Goal: Information Seeking & Learning: Obtain resource

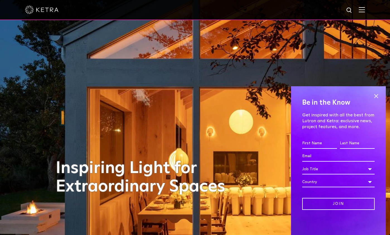
drag, startPoint x: 368, startPoint y: 10, endPoint x: 365, endPoint y: 11, distance: 3.3
click at [365, 10] on img at bounding box center [362, 9] width 6 height 5
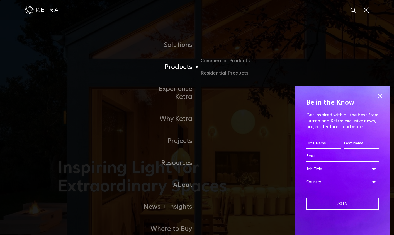
click at [186, 69] on link "Products" at bounding box center [168, 67] width 57 height 22
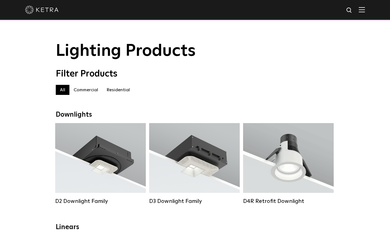
click at [118, 90] on label "Residential" at bounding box center [118, 90] width 32 height 10
click at [119, 92] on label "Residential" at bounding box center [118, 90] width 32 height 10
drag, startPoint x: 225, startPoint y: 93, endPoint x: 38, endPoint y: 64, distance: 189.8
drag, startPoint x: 38, startPoint y: 64, endPoint x: 277, endPoint y: 48, distance: 239.9
click at [277, 48] on h1 "Lighting Products" at bounding box center [195, 51] width 279 height 18
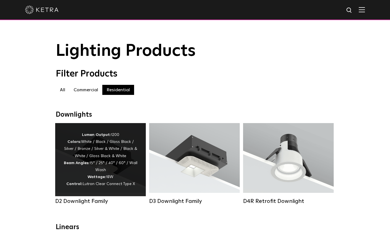
click at [71, 156] on div "Lumen Output: 1200 Colors: White / Black / Gloss Black / Silver / Bronze / Silv…" at bounding box center [101, 159] width 74 height 56
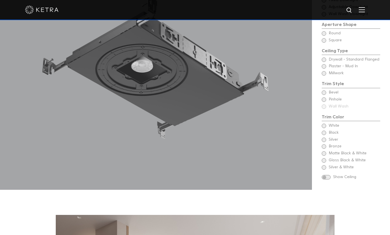
scroll to position [502, 0]
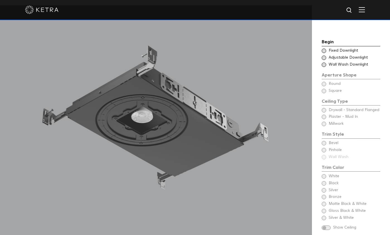
click at [326, 225] on span at bounding box center [326, 227] width 9 height 5
click at [324, 225] on span at bounding box center [326, 227] width 9 height 5
click at [324, 62] on span at bounding box center [324, 64] width 4 height 4
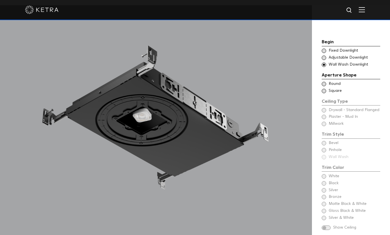
click at [322, 56] on span at bounding box center [324, 58] width 4 height 4
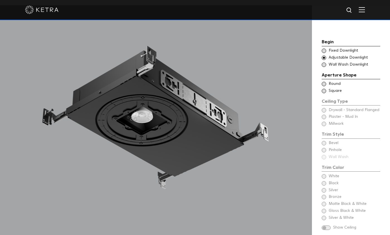
click at [323, 62] on span at bounding box center [324, 64] width 4 height 4
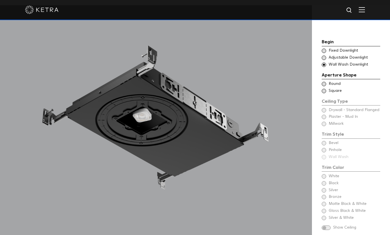
click at [324, 56] on span at bounding box center [324, 58] width 4 height 4
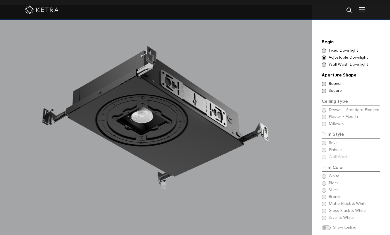
click at [324, 49] on span at bounding box center [324, 51] width 4 height 4
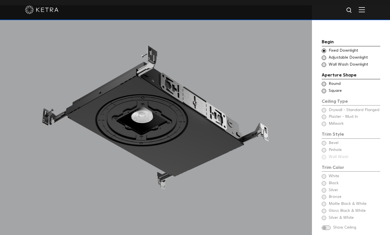
click at [324, 62] on span at bounding box center [324, 64] width 4 height 4
click at [325, 82] on span at bounding box center [324, 84] width 4 height 4
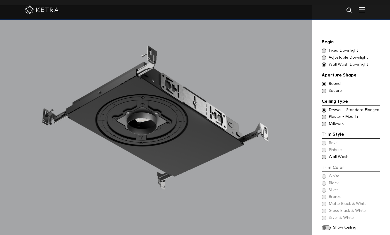
click at [324, 89] on span at bounding box center [324, 91] width 4 height 4
click at [323, 82] on span at bounding box center [324, 84] width 4 height 4
click at [323, 115] on span at bounding box center [324, 117] width 4 height 4
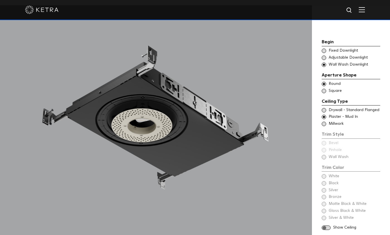
click at [324, 122] on span at bounding box center [324, 124] width 4 height 4
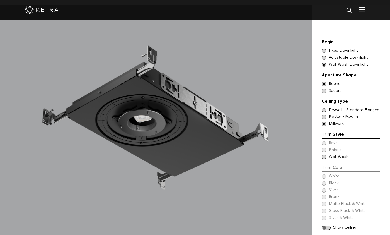
click at [323, 108] on span at bounding box center [324, 110] width 4 height 4
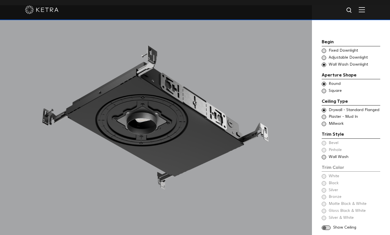
click at [325, 155] on span at bounding box center [324, 157] width 4 height 4
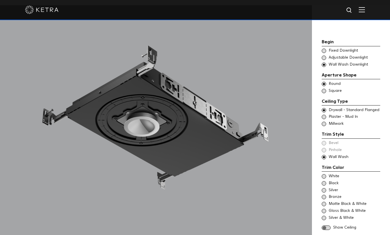
click at [324, 174] on span at bounding box center [324, 176] width 4 height 4
click at [325, 225] on span at bounding box center [326, 227] width 9 height 5
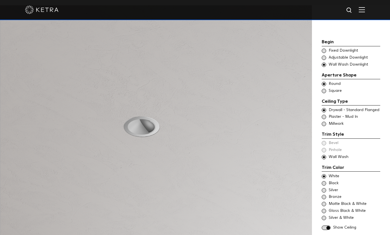
drag, startPoint x: 325, startPoint y: 218, endPoint x: 370, endPoint y: 223, distance: 45.2
click at [370, 223] on div "Begin Choose Aperture Shape Fixed Downlight Choose Aperture Shape Adjustable Do…" at bounding box center [351, 134] width 59 height 193
click at [327, 225] on span at bounding box center [326, 227] width 9 height 5
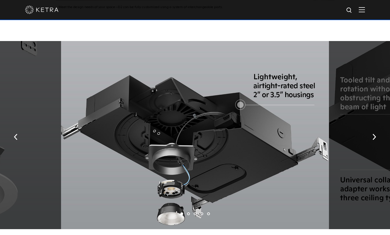
scroll to position [921, 0]
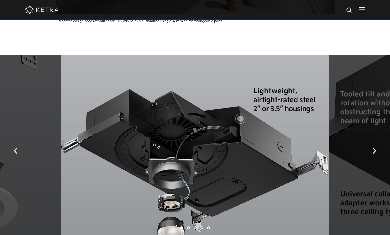
drag, startPoint x: 374, startPoint y: 219, endPoint x: 365, endPoint y: 221, distance: 9.1
drag, startPoint x: 365, startPoint y: 221, endPoint x: 33, endPoint y: 37, distance: 379.0
click at [374, 148] on img "button" at bounding box center [375, 151] width 4 height 6
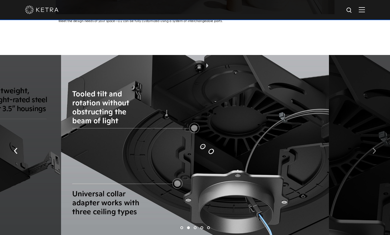
click at [374, 148] on img "button" at bounding box center [375, 151] width 4 height 6
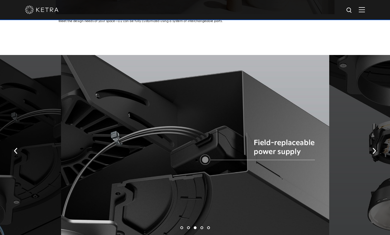
click at [375, 144] on button "button" at bounding box center [375, 150] width 12 height 19
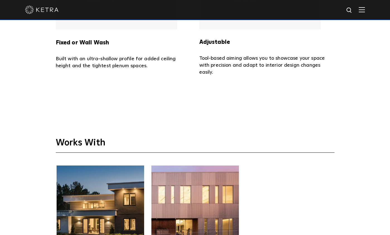
scroll to position [1283, 0]
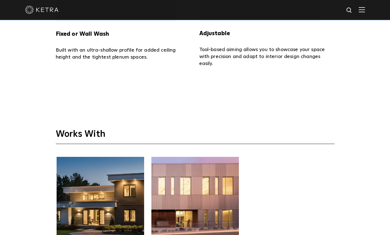
drag, startPoint x: 370, startPoint y: 140, endPoint x: 345, endPoint y: 148, distance: 26.2
drag, startPoint x: 345, startPoint y: 148, endPoint x: 282, endPoint y: 107, distance: 74.5
click at [282, 107] on div "Works With Residential- HomeWorks Commercial- Athena" at bounding box center [195, 184] width 390 height 184
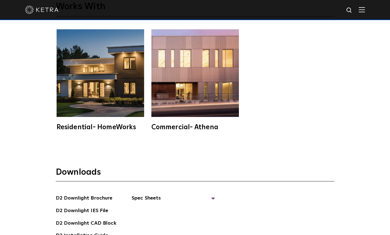
scroll to position [1423, 0]
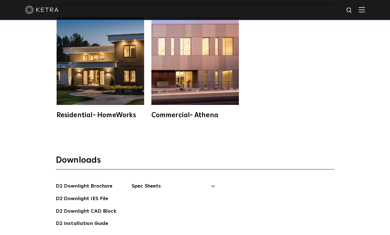
click at [211, 182] on span "Spec Sheets" at bounding box center [174, 188] width 84 height 12
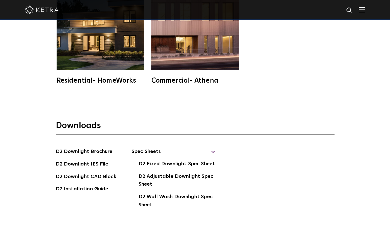
scroll to position [1479, 0]
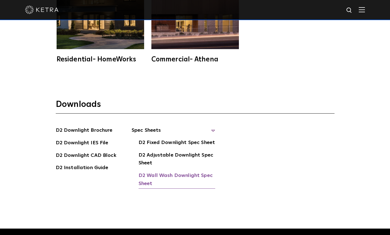
click at [192, 172] on link "D2 Wall Wash Downlight Spec Sheet" at bounding box center [177, 180] width 77 height 17
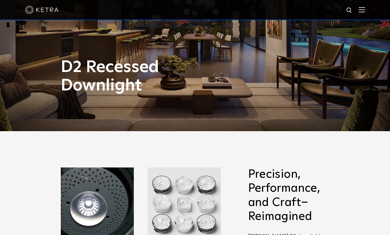
scroll to position [0, 0]
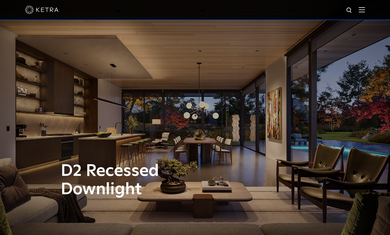
click at [365, 8] on img at bounding box center [362, 9] width 6 height 5
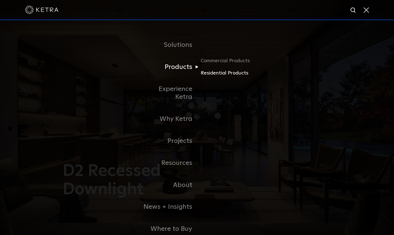
click at [215, 73] on link "Residential Products" at bounding box center [228, 73] width 54 height 8
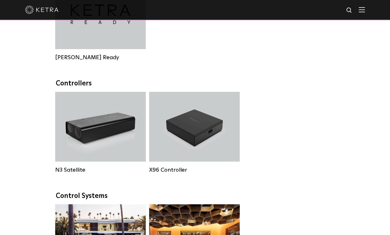
scroll to position [558, 0]
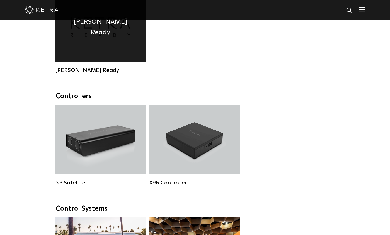
drag, startPoint x: 191, startPoint y: 80, endPoint x: 128, endPoint y: 80, distance: 62.8
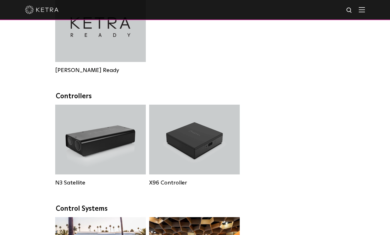
drag, startPoint x: 128, startPoint y: 80, endPoint x: 278, endPoint y: 52, distance: 152.1
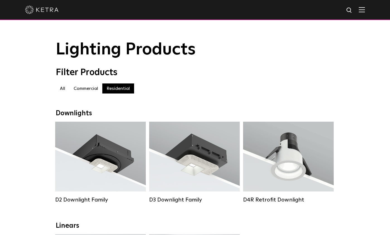
scroll to position [0, 0]
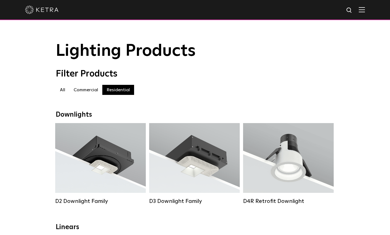
drag, startPoint x: 252, startPoint y: 69, endPoint x: 153, endPoint y: 76, distance: 98.8
drag, startPoint x: 153, startPoint y: 76, endPoint x: 315, endPoint y: 47, distance: 163.9
click at [315, 47] on h1 "Lighting Products" at bounding box center [195, 51] width 279 height 18
